Goal: Task Accomplishment & Management: Manage account settings

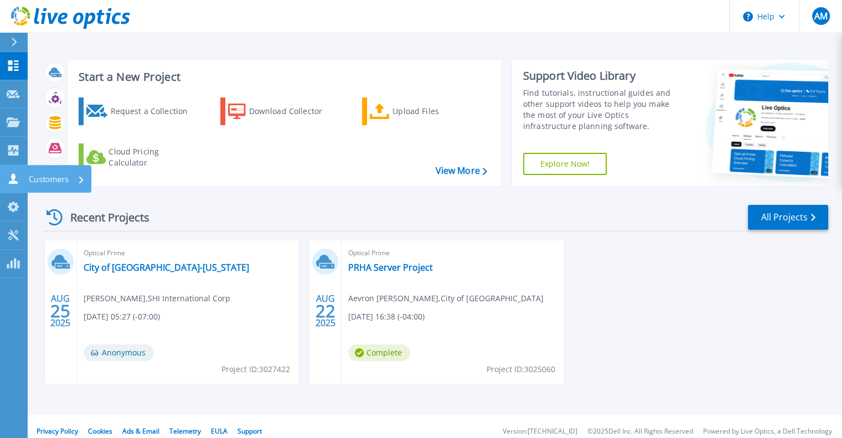
click at [55, 177] on p "Customers" at bounding box center [49, 179] width 40 height 29
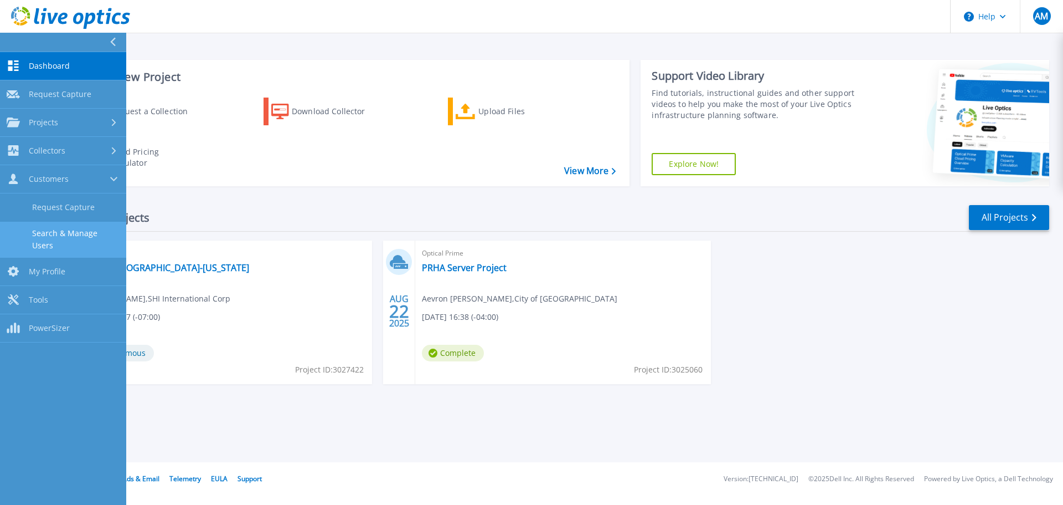
click at [88, 234] on link "Search & Manage Users" at bounding box center [63, 239] width 126 height 35
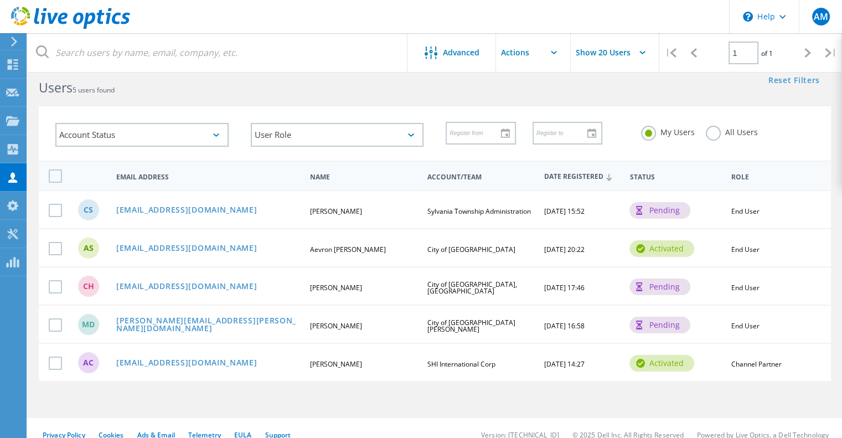
scroll to position [42, 0]
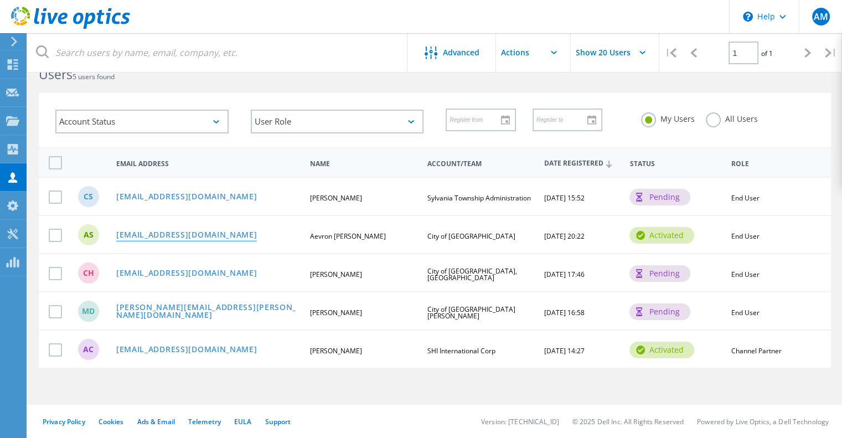
click at [172, 231] on link "[EMAIL_ADDRESS][DOMAIN_NAME]" at bounding box center [186, 235] width 141 height 9
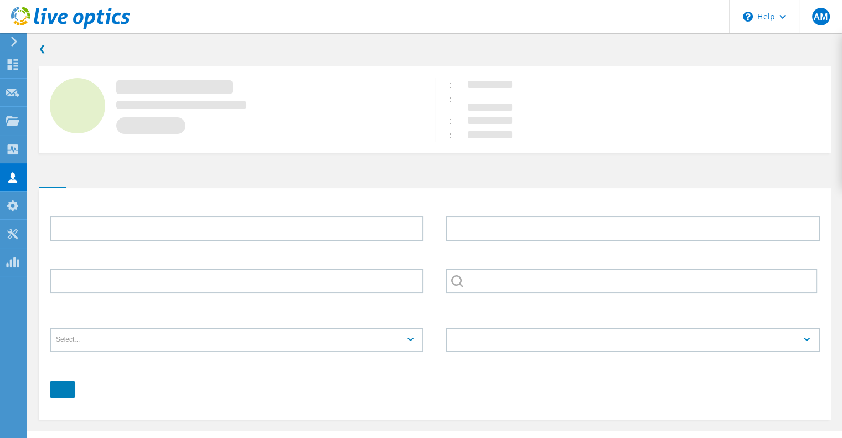
type input "Aevron"
type input "[PERSON_NAME]"
type input "City of [GEOGRAPHIC_DATA]"
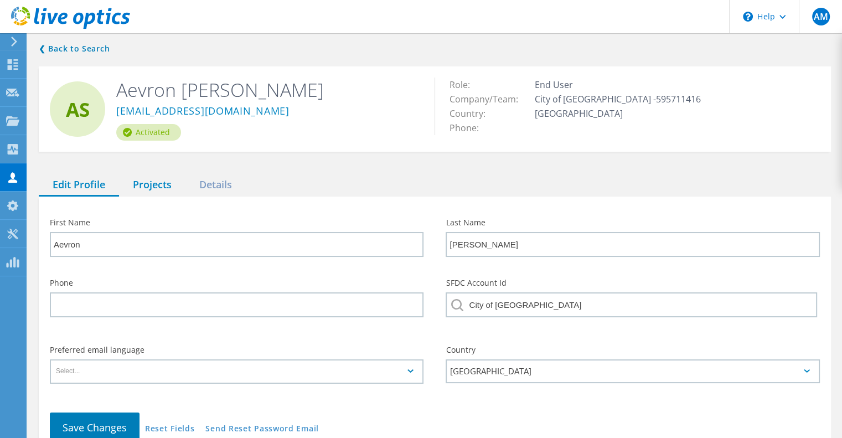
click at [163, 186] on div "Projects" at bounding box center [152, 185] width 66 height 23
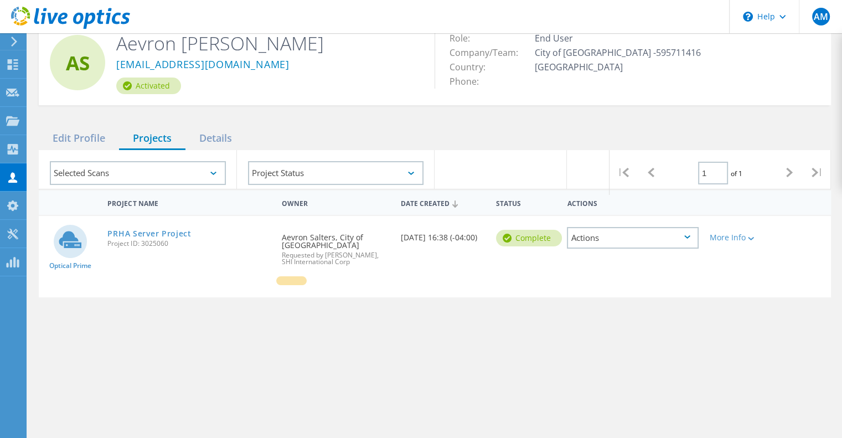
scroll to position [111, 0]
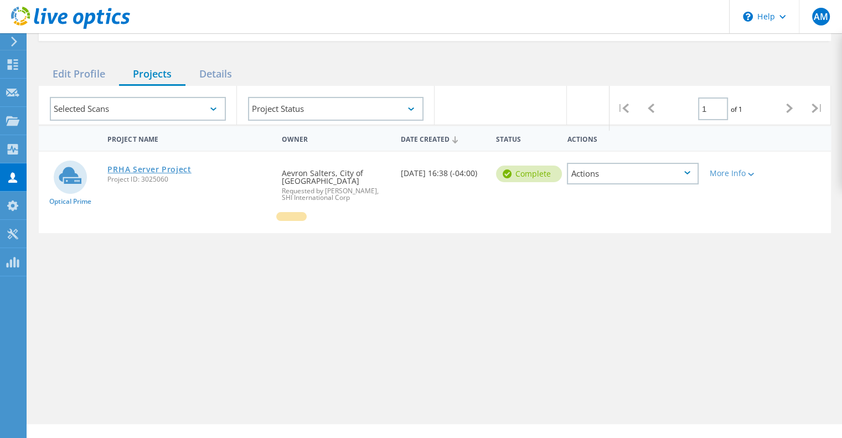
click at [138, 166] on link "PRHA Server Project" at bounding box center [149, 170] width 84 height 8
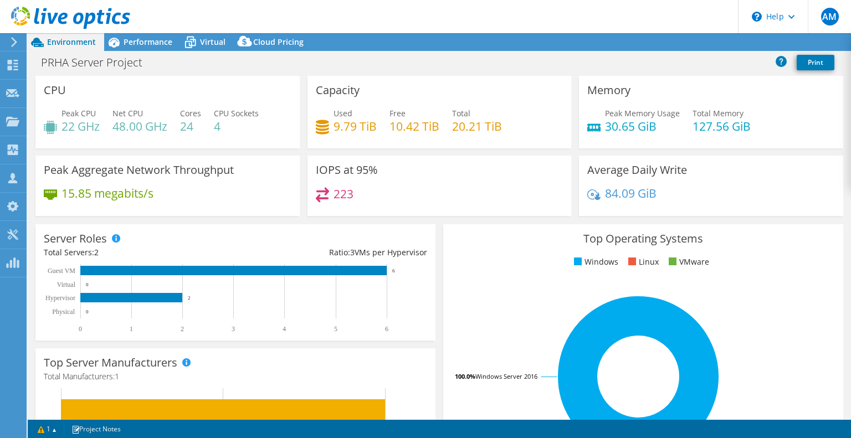
scroll to position [55, 0]
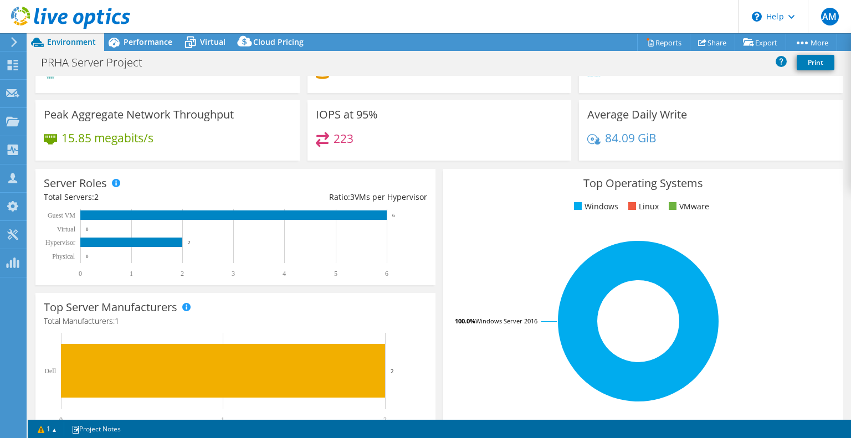
select select "USD"
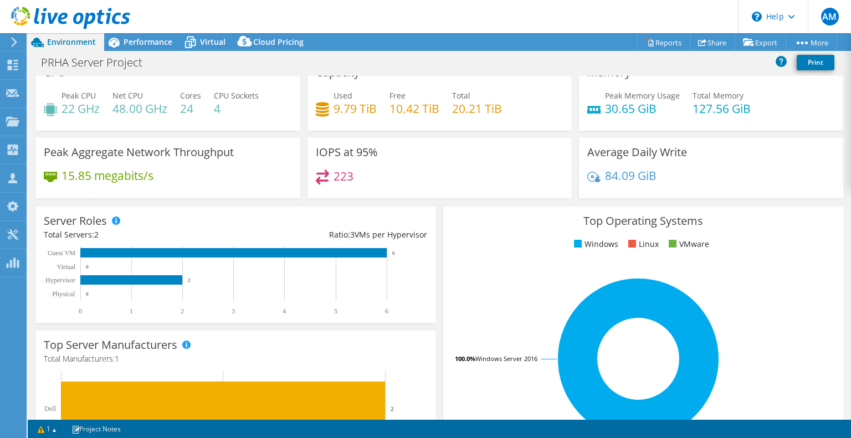
scroll to position [0, 0]
